Goal: Entertainment & Leisure: Consume media (video, audio)

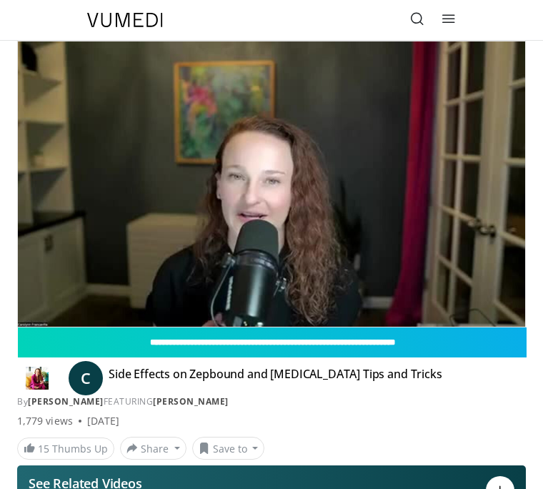
click at [431, 175] on div "10 seconds Tap to unmute" at bounding box center [272, 183] width 508 height 285
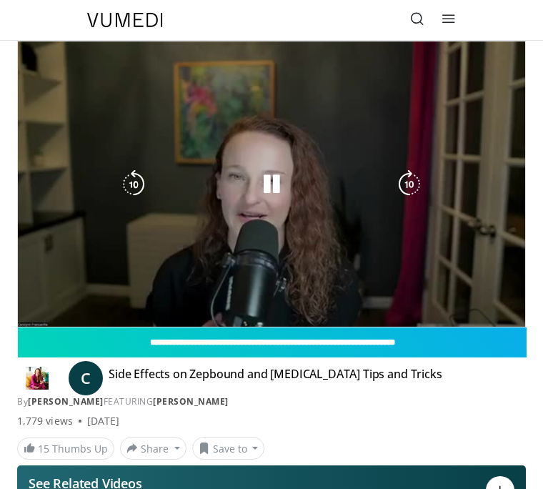
click at [446, 327] on button "Playback Rate" at bounding box center [454, 341] width 29 height 29
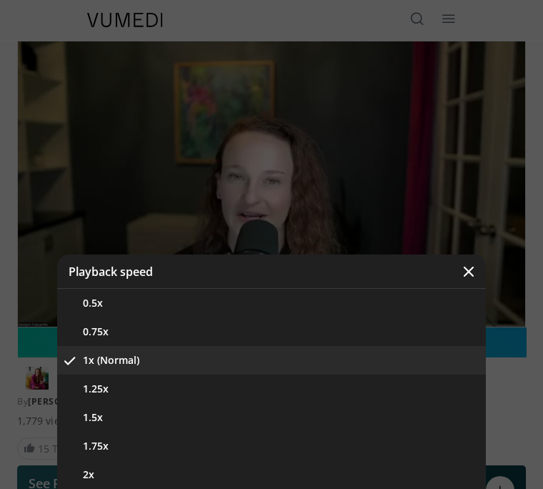
click at [109, 480] on button "2x" at bounding box center [271, 474] width 429 height 29
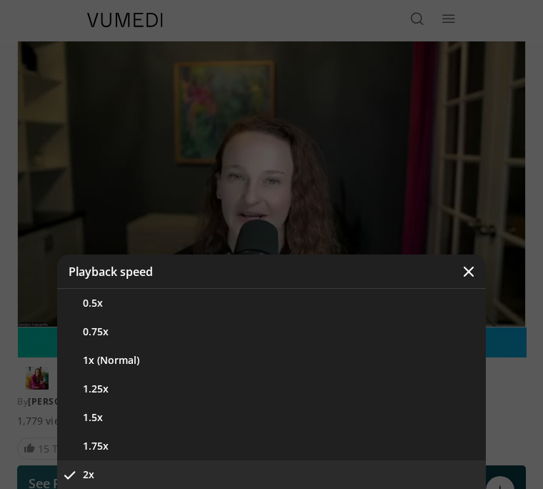
click at [106, 448] on button "1.75x" at bounding box center [271, 446] width 429 height 29
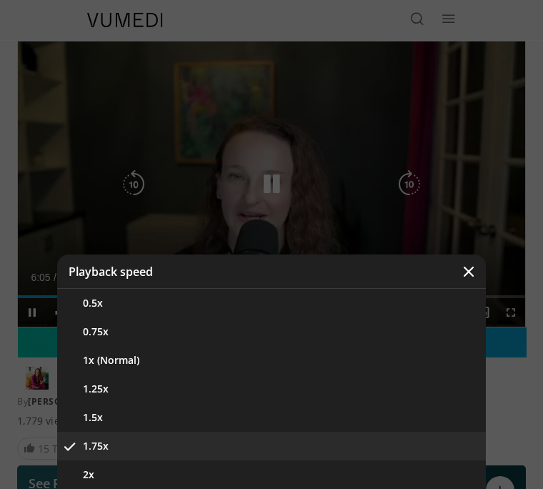
click at [127, 485] on button "2x" at bounding box center [271, 474] width 429 height 29
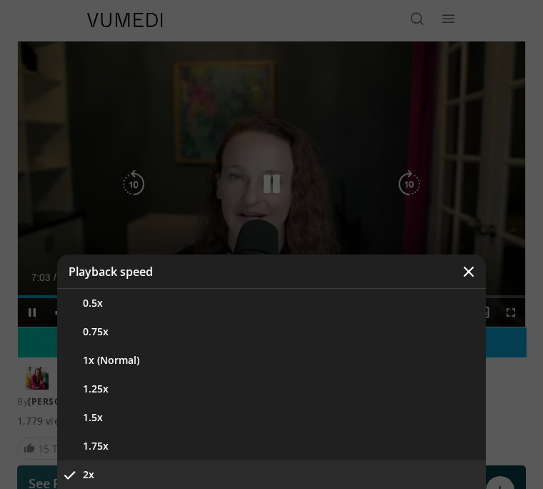
click at [99, 452] on button "1.75x" at bounding box center [271, 446] width 429 height 29
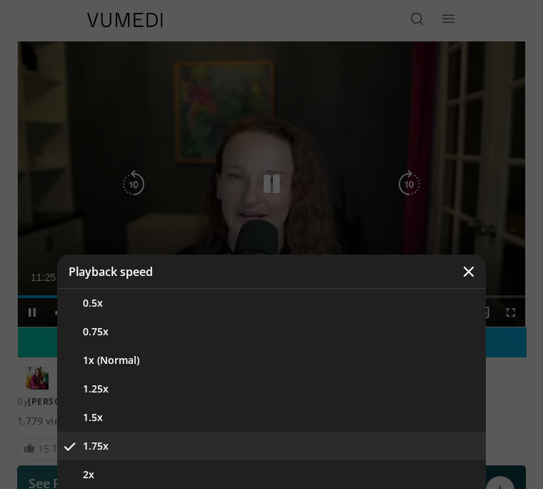
click at [155, 485] on button "2x" at bounding box center [271, 474] width 429 height 29
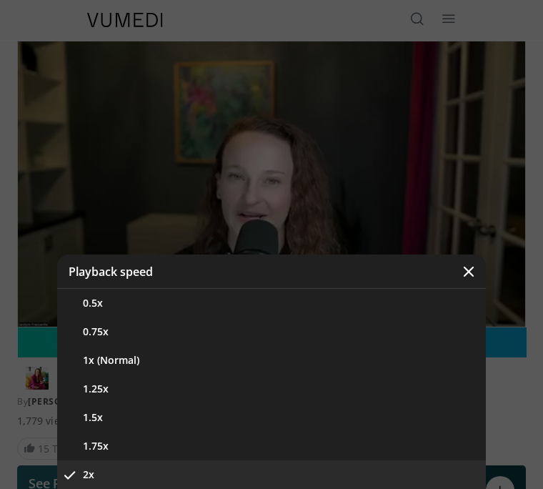
click at [114, 453] on button "1.75x" at bounding box center [271, 446] width 429 height 29
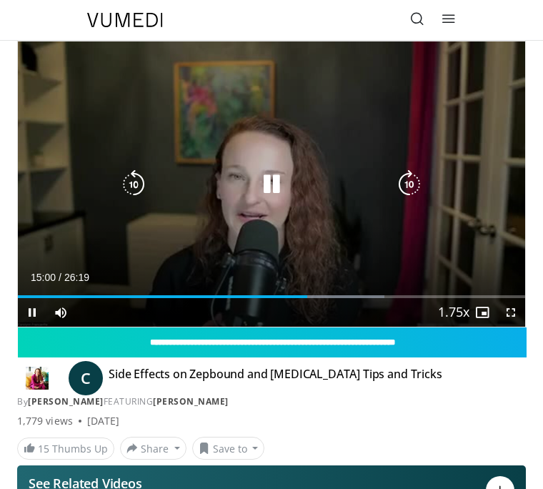
click at [402, 189] on icon "Video Player" at bounding box center [409, 184] width 29 height 29
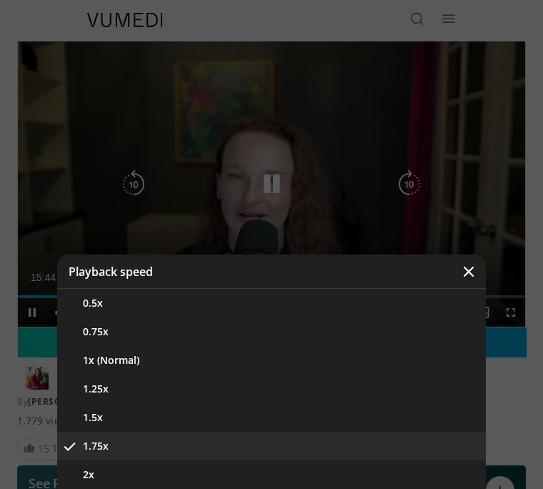
click at [164, 485] on button "2x" at bounding box center [271, 474] width 429 height 29
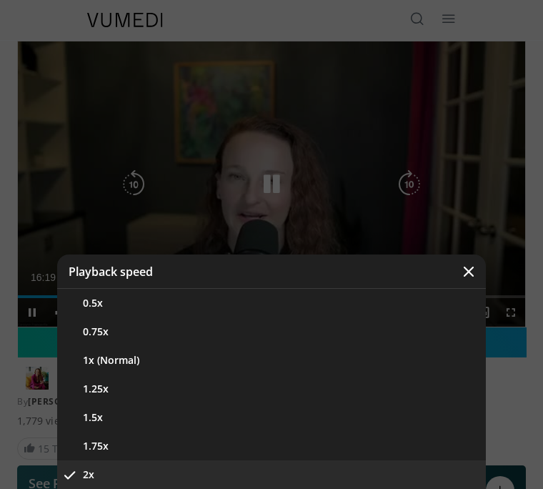
click at [134, 395] on button "1.25x" at bounding box center [271, 389] width 429 height 29
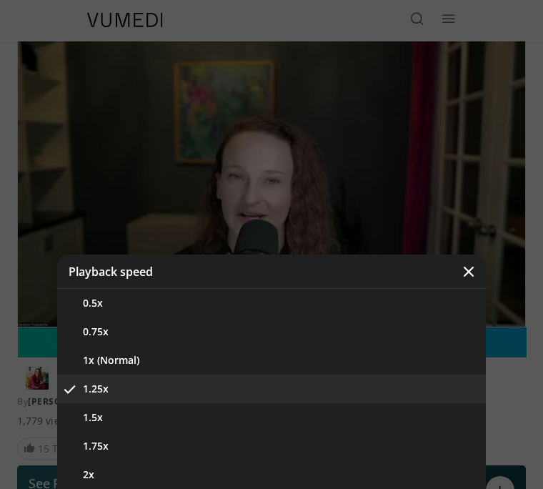
click at [121, 428] on button "1.5x" at bounding box center [271, 417] width 429 height 29
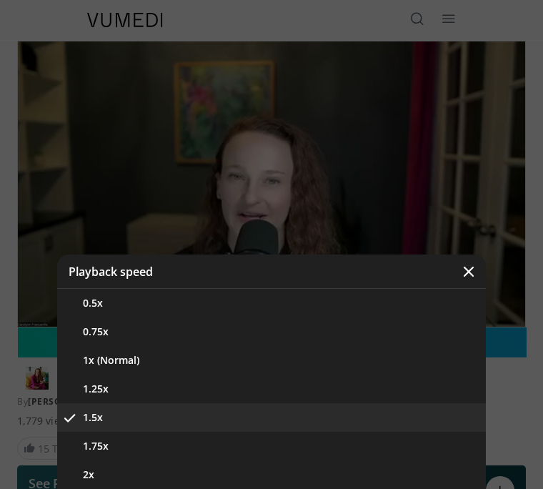
click at [116, 485] on button "2x" at bounding box center [271, 474] width 429 height 29
